Goal: Information Seeking & Learning: Understand process/instructions

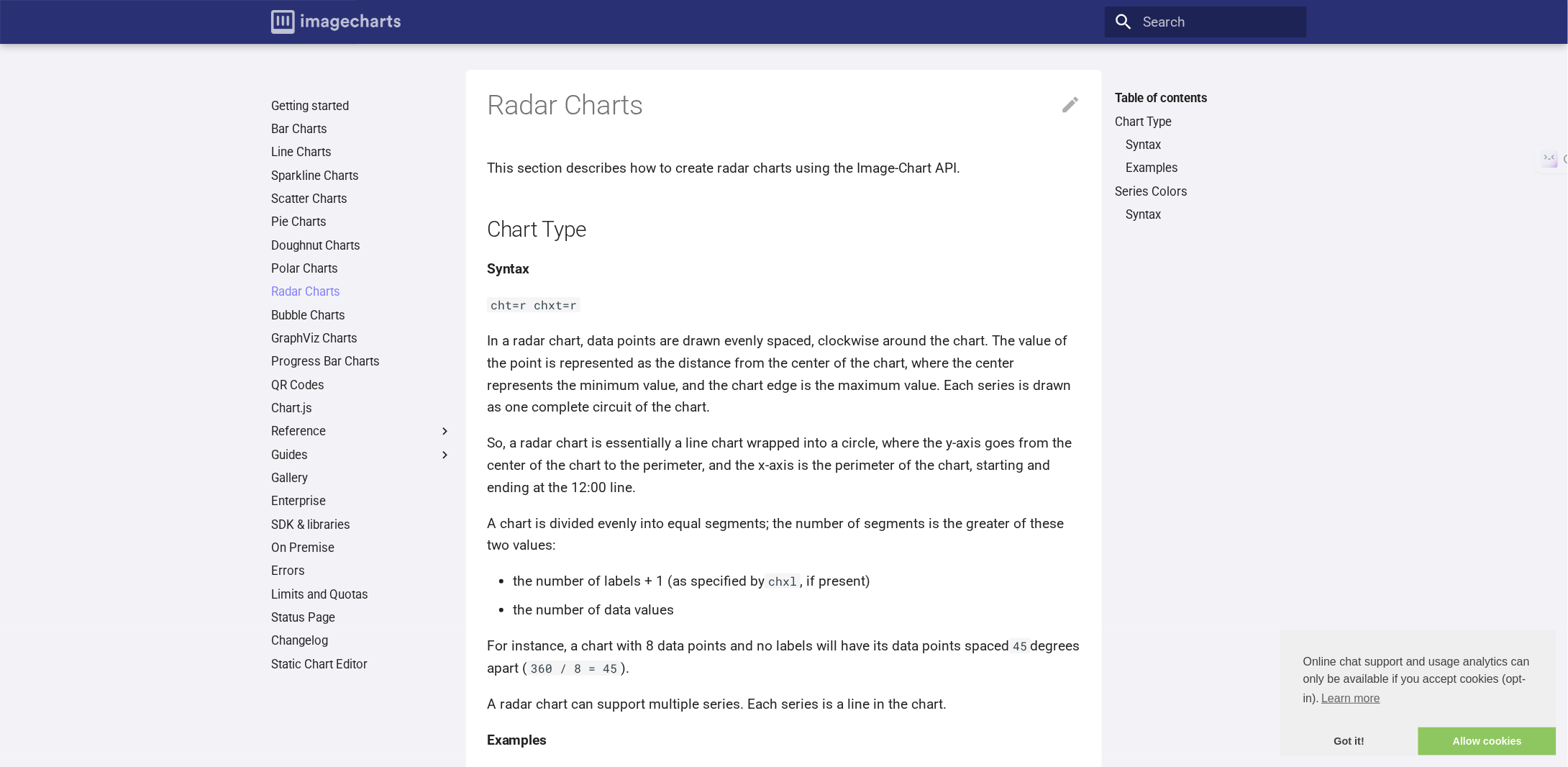
click at [331, 26] on img "Image-Charts documentation" at bounding box center [335, 22] width 130 height 24
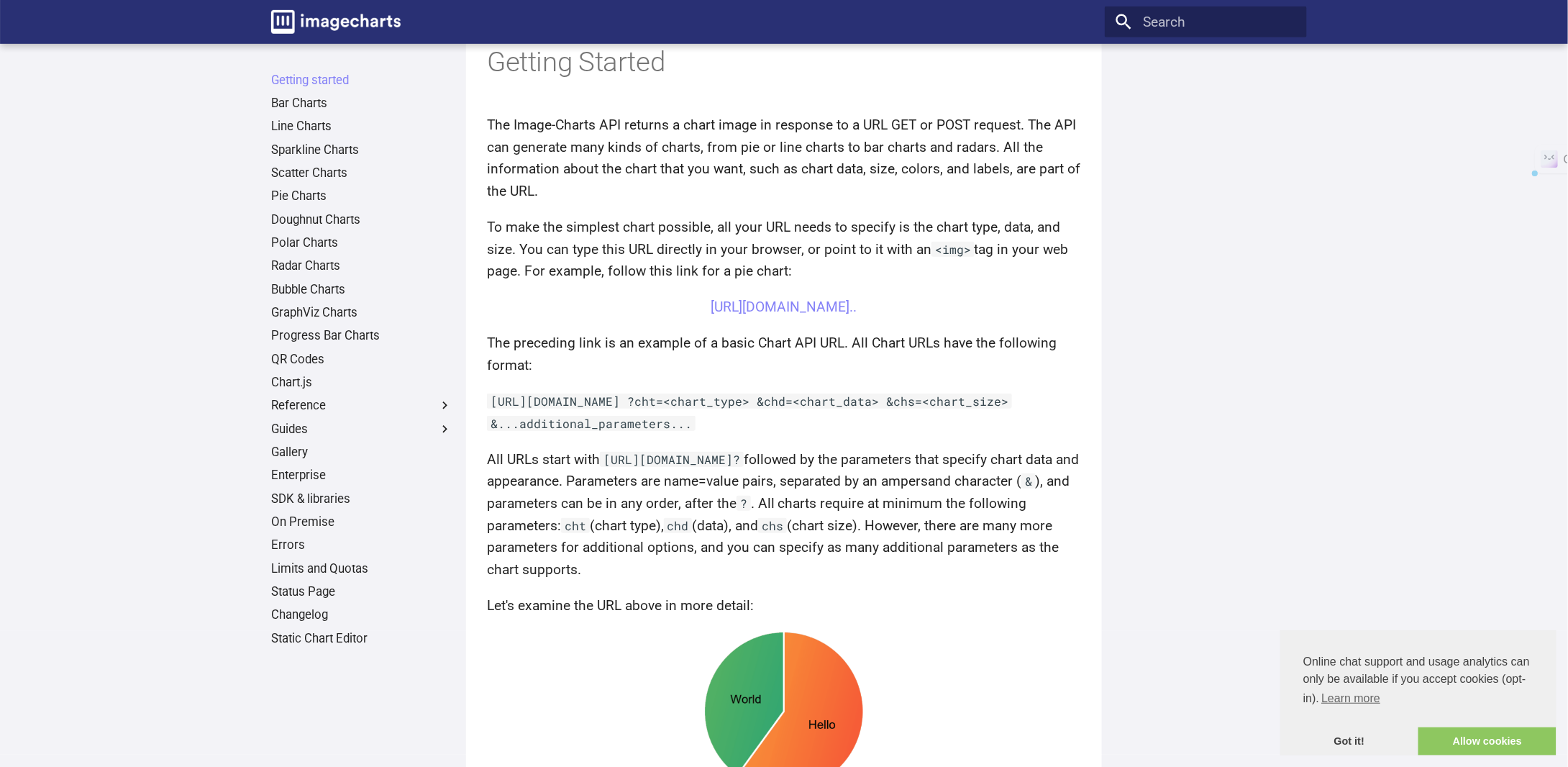
click at [944, 262] on p "To make the simplest chart possible, all your URL needs to specify is the chart…" at bounding box center [784, 249] width 594 height 66
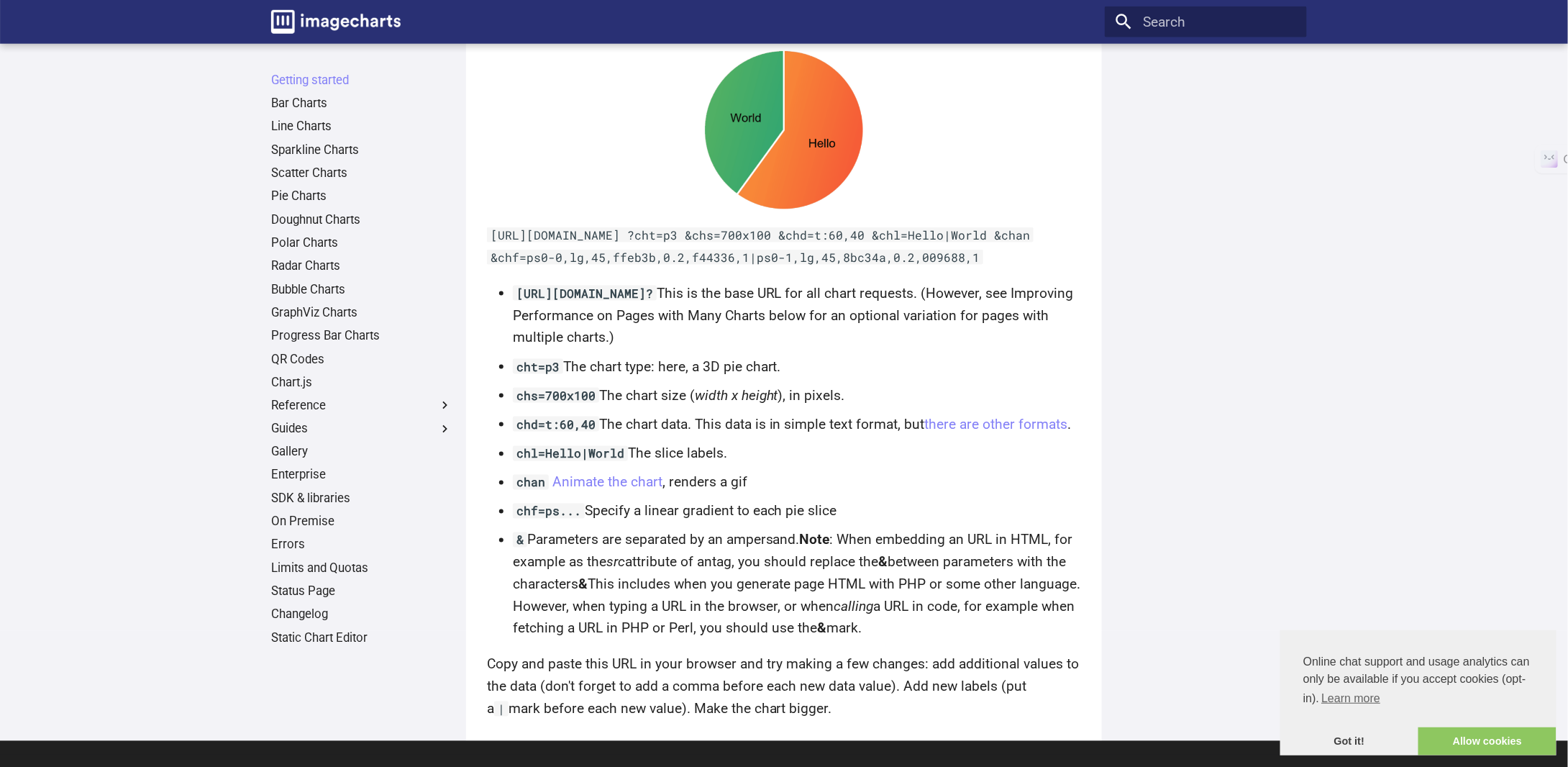
scroll to position [1071, 0]
